Goal: Task Accomplishment & Management: Manage account settings

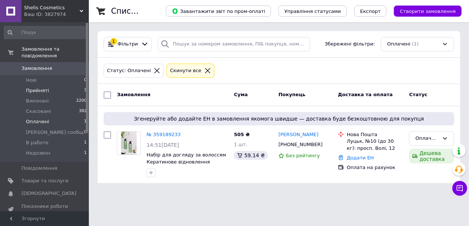
click at [39, 87] on span "Прийняті" at bounding box center [37, 90] width 23 height 7
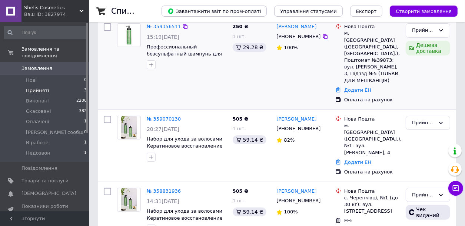
scroll to position [120, 0]
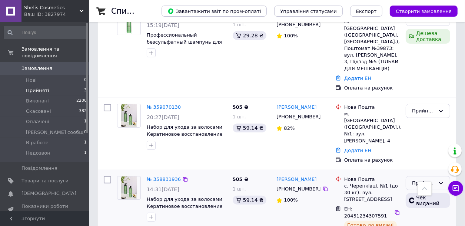
click at [422, 180] on div "Прийнято" at bounding box center [423, 184] width 23 height 8
drag, startPoint x: 413, startPoint y: 201, endPoint x: 410, endPoint y: 201, distance: 3.7
click at [413, 219] on li "Оплачено" at bounding box center [428, 226] width 44 height 14
click at [42, 150] on span "Недозвон" at bounding box center [38, 153] width 24 height 7
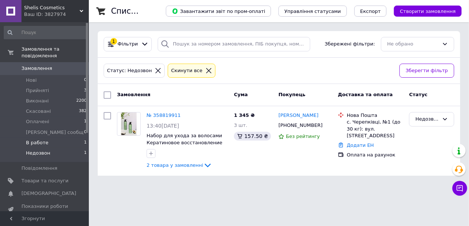
click at [37, 140] on span "В работе" at bounding box center [37, 143] width 23 height 7
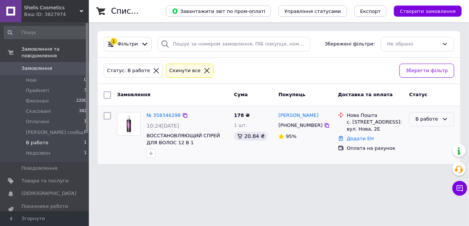
click at [437, 119] on div "В работе" at bounding box center [427, 120] width 24 height 8
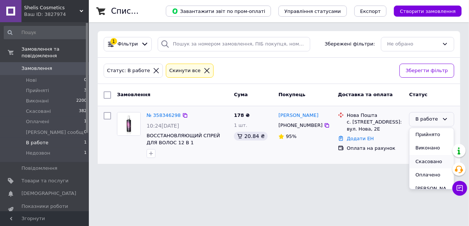
click at [422, 163] on li "Скасовано" at bounding box center [432, 162] width 44 height 14
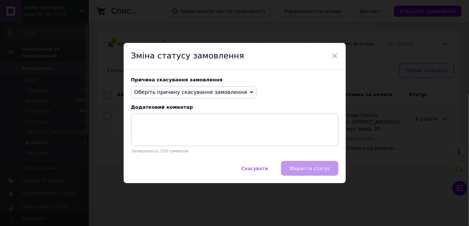
click at [238, 91] on span "Оберіть причину скасування замовлення" at bounding box center [194, 92] width 126 height 13
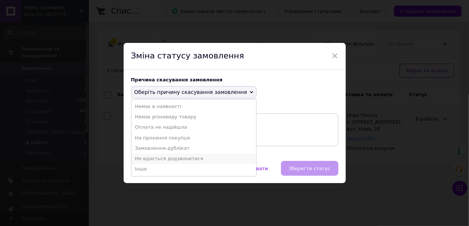
click at [166, 157] on li "Не вдається додзвонитися" at bounding box center [193, 159] width 125 height 10
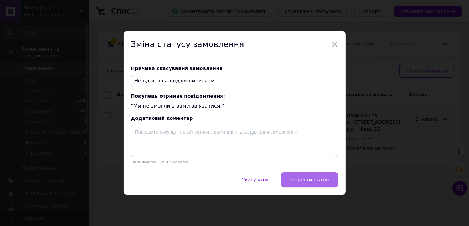
click at [313, 182] on span "Зберегти статус" at bounding box center [310, 180] width 42 height 6
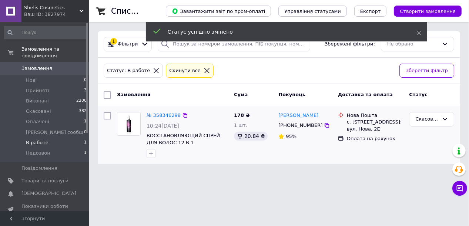
click at [37, 65] on span "Замовлення" at bounding box center [36, 68] width 31 height 7
